Goal: Task Accomplishment & Management: Complete application form

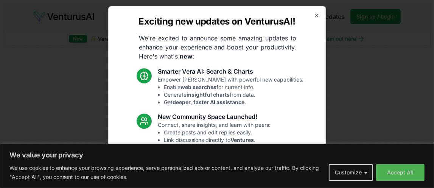
click at [410, 173] on div at bounding box center [217, 94] width 434 height 188
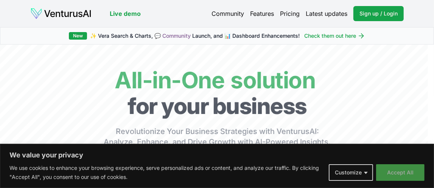
click at [403, 172] on button "Accept All" at bounding box center [400, 173] width 48 height 17
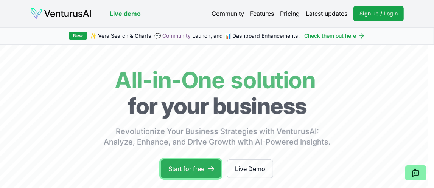
click at [209, 173] on link "Start for free" at bounding box center [191, 169] width 60 height 19
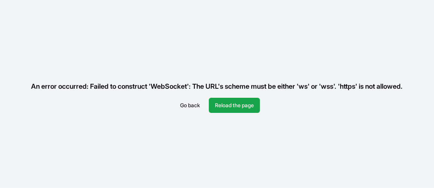
click at [200, 107] on button "Go back" at bounding box center [190, 105] width 32 height 15
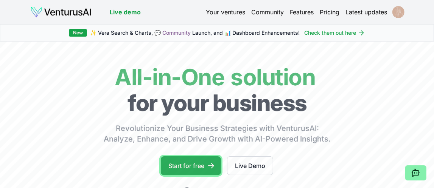
click at [202, 164] on link "Start for free" at bounding box center [191, 166] width 60 height 19
